Goal: Find specific page/section: Find specific page/section

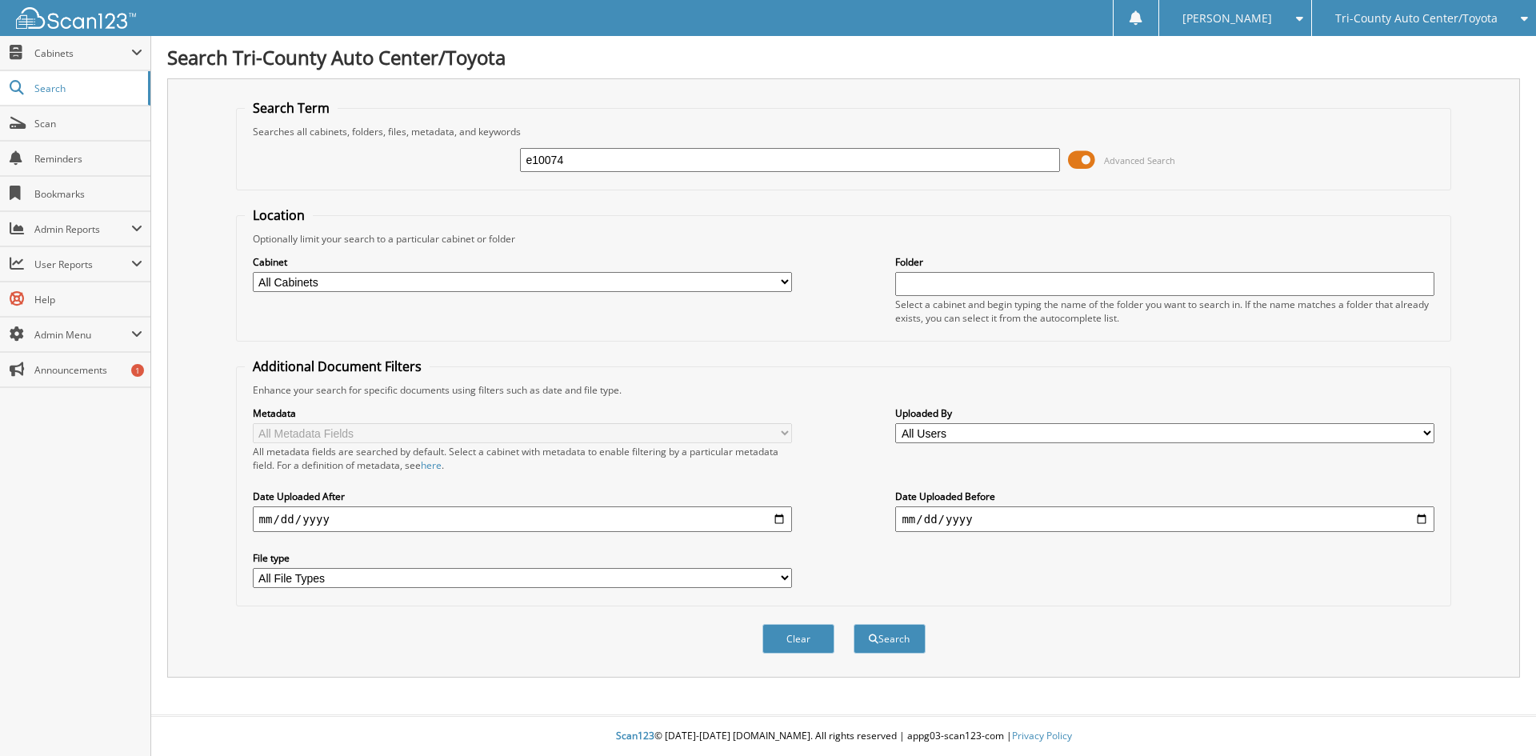
type input "e10074"
click at [854, 624] on button "Search" at bounding box center [890, 639] width 72 height 30
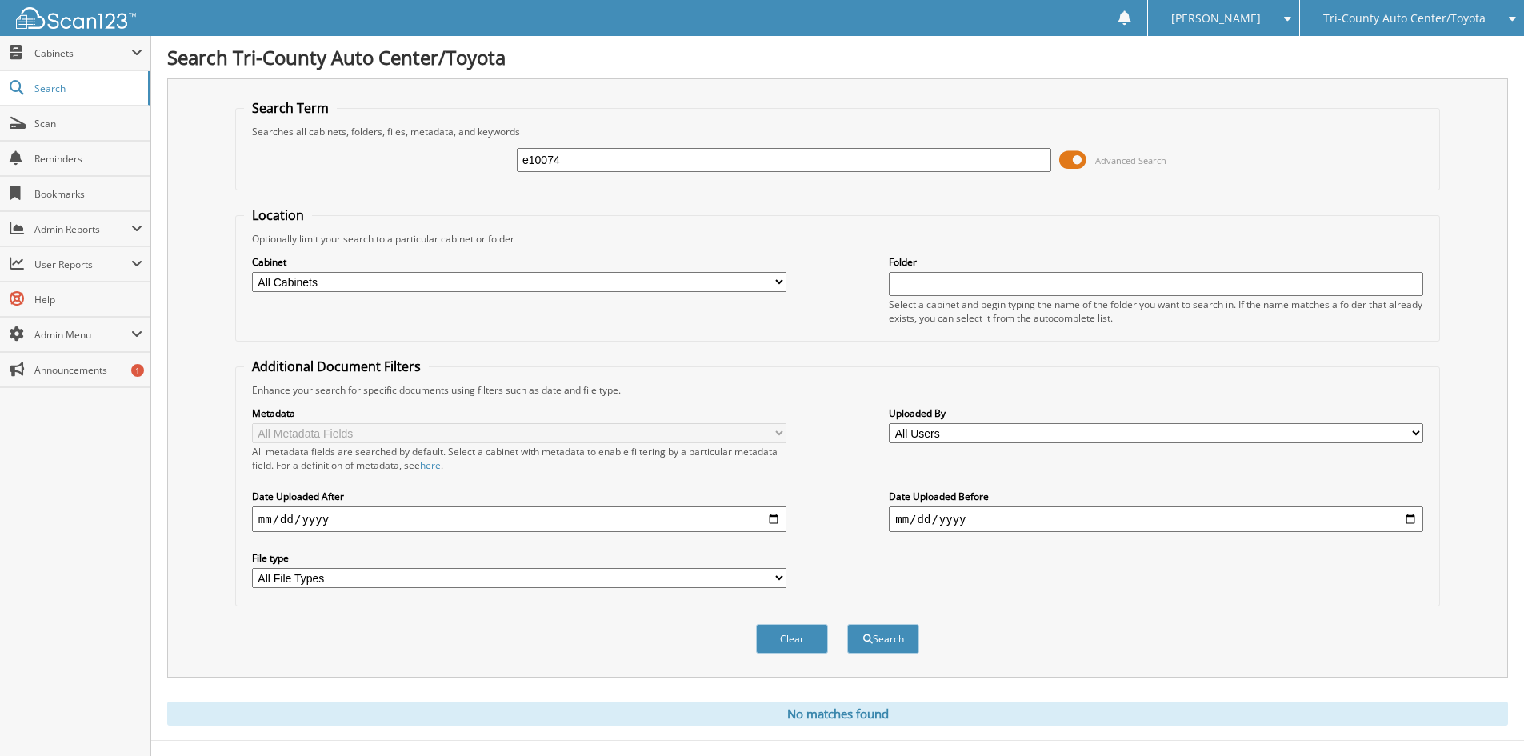
drag, startPoint x: 568, startPoint y: 159, endPoint x: 402, endPoint y: 151, distance: 166.6
click at [402, 151] on div "e10074 Advanced Search" at bounding box center [837, 159] width 1187 height 43
type input "217"
click at [847, 624] on button "Search" at bounding box center [883, 639] width 72 height 30
click at [48, 85] on span "Search" at bounding box center [87, 89] width 106 height 14
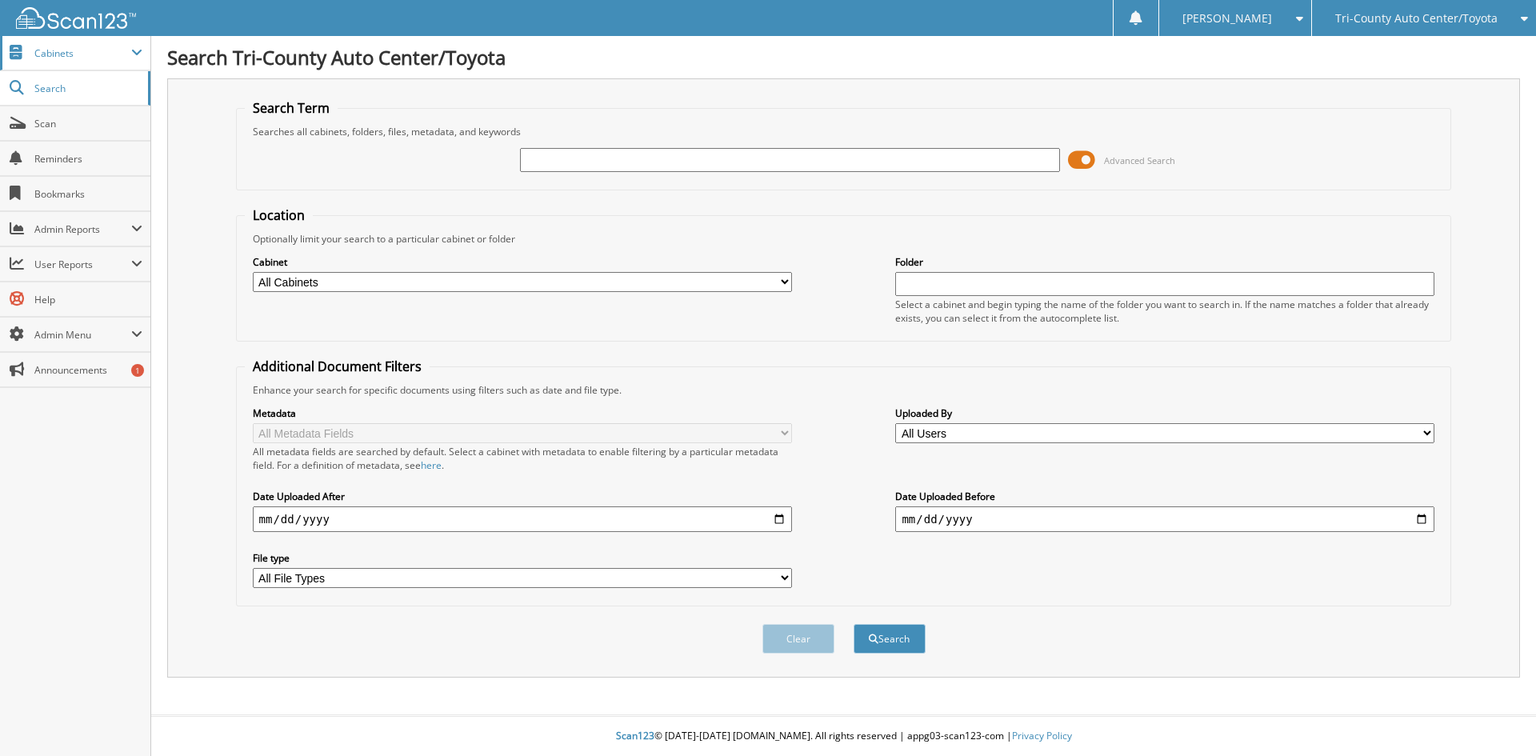
click at [130, 58] on span "Cabinets" at bounding box center [82, 53] width 97 height 14
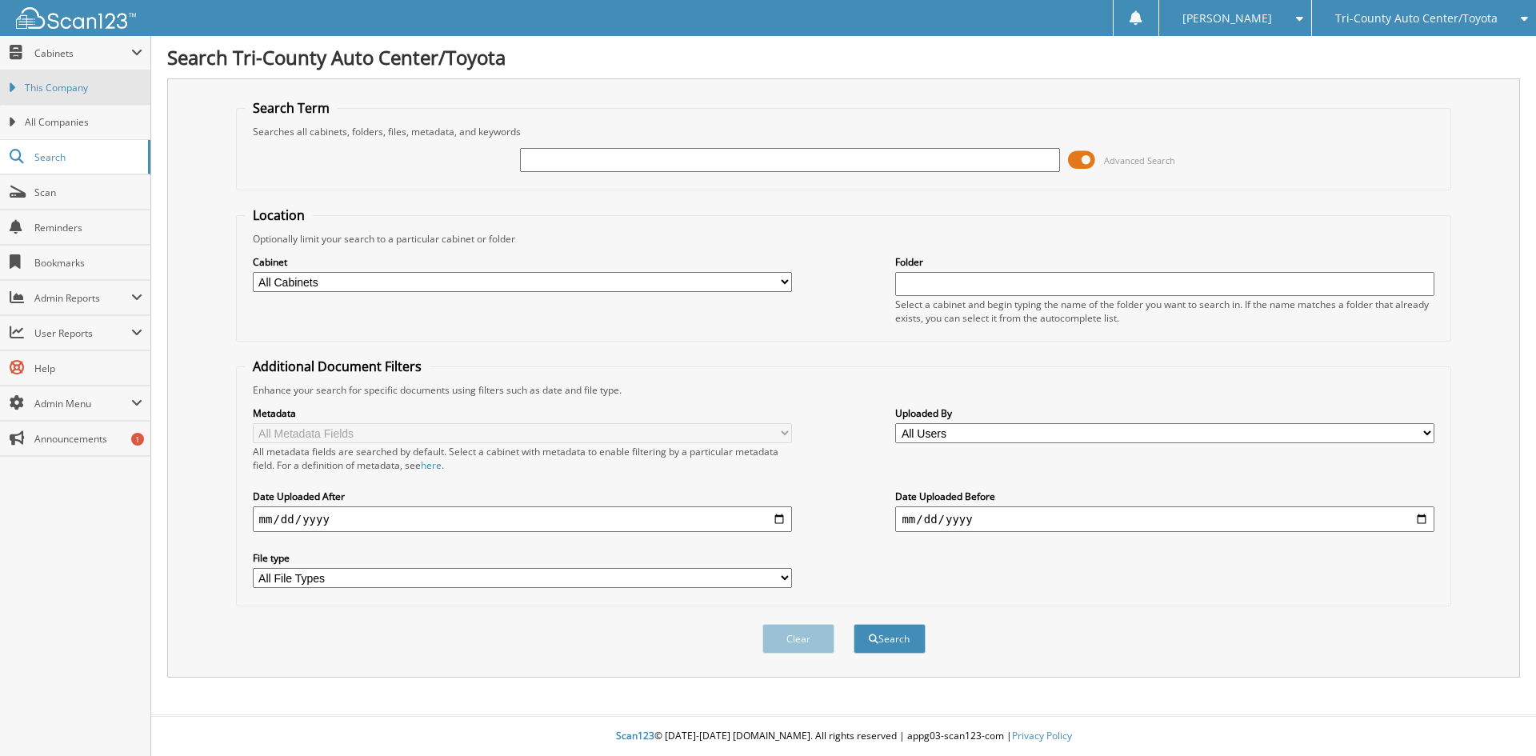
click at [72, 84] on span "This Company" at bounding box center [84, 88] width 118 height 14
